Goal: Task Accomplishment & Management: Complete application form

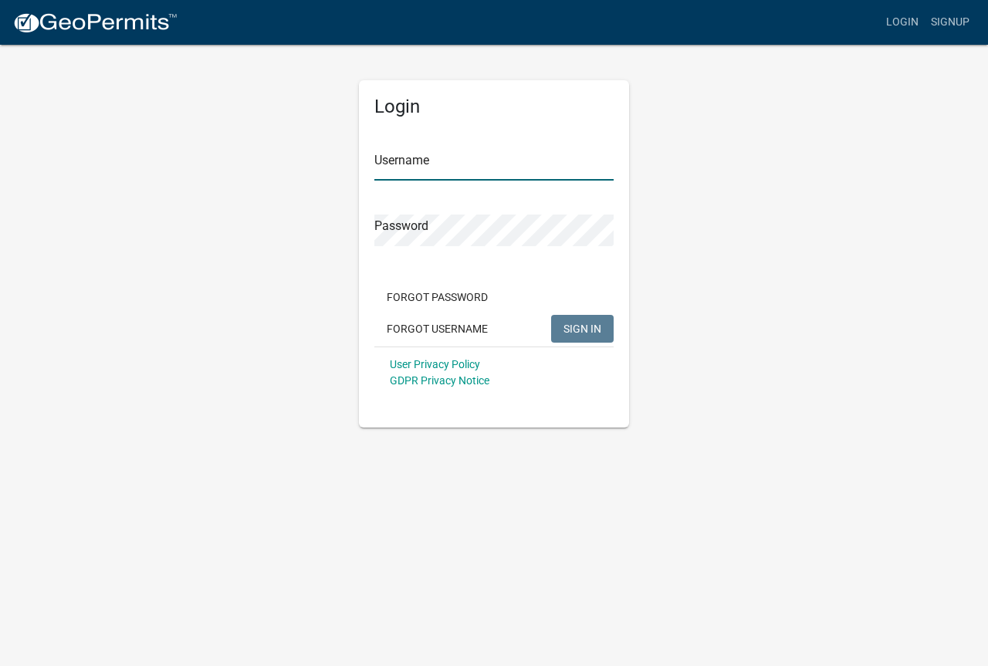
type input "PropTaxAppraiser"
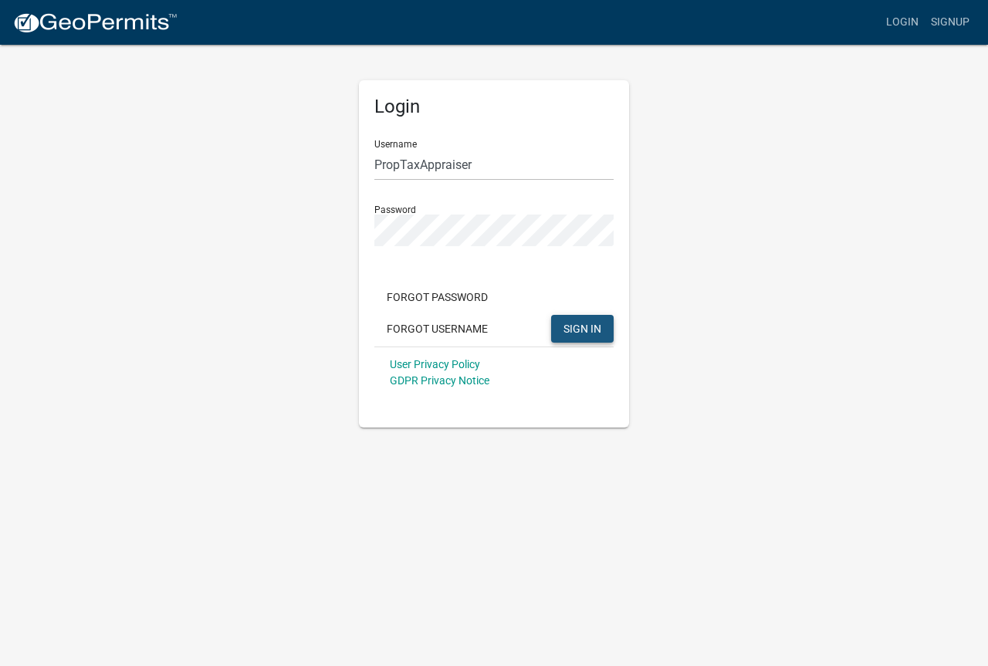
click at [588, 330] on span "SIGN IN" at bounding box center [582, 328] width 38 height 12
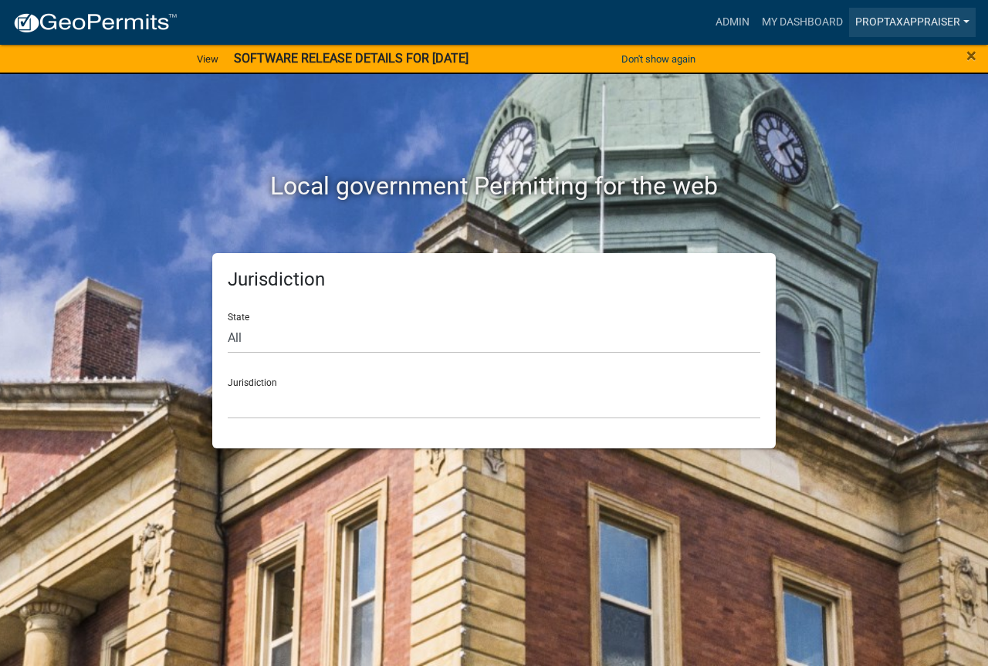
click at [928, 20] on link "PropTaxAppraiser" at bounding box center [912, 22] width 127 height 29
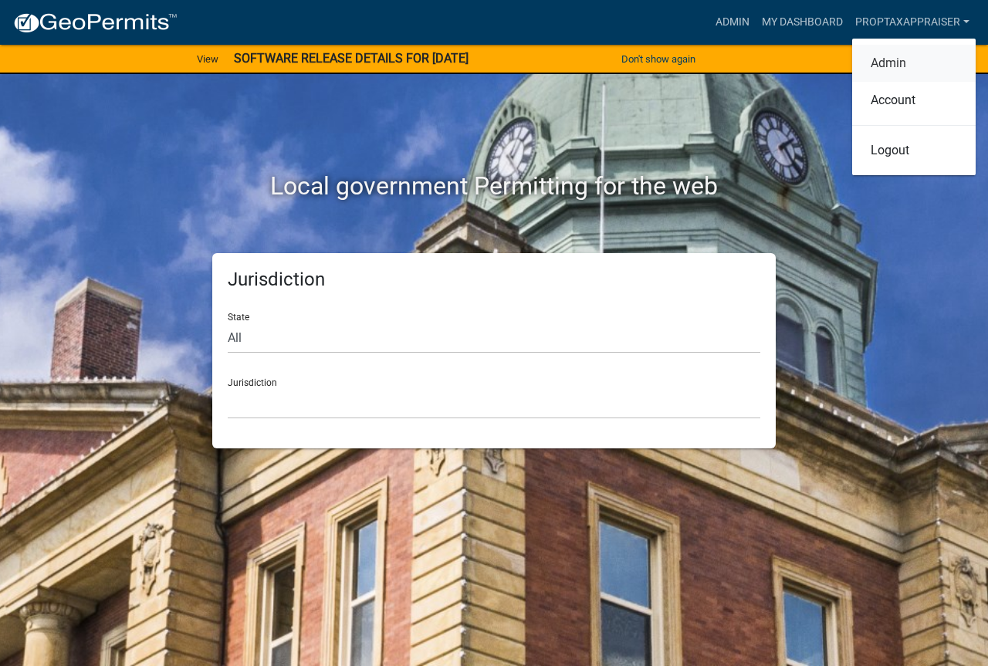
click at [903, 63] on link "Admin" at bounding box center [913, 63] width 123 height 37
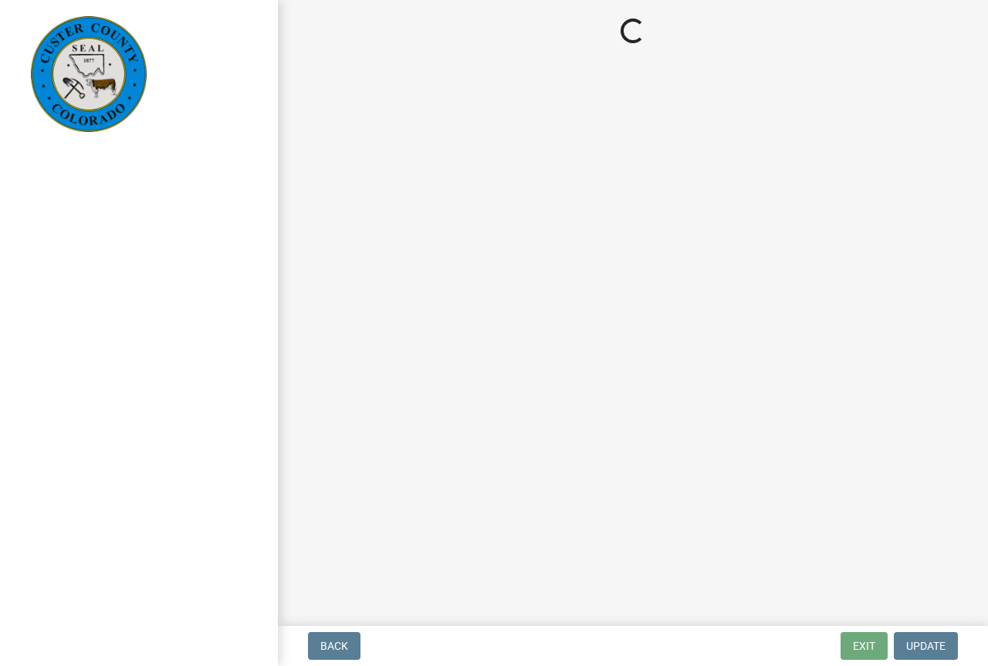
select select "cd09b013-b94f-4524-a046-a3f04ce1867e"
